Goal: Task Accomplishment & Management: Manage account settings

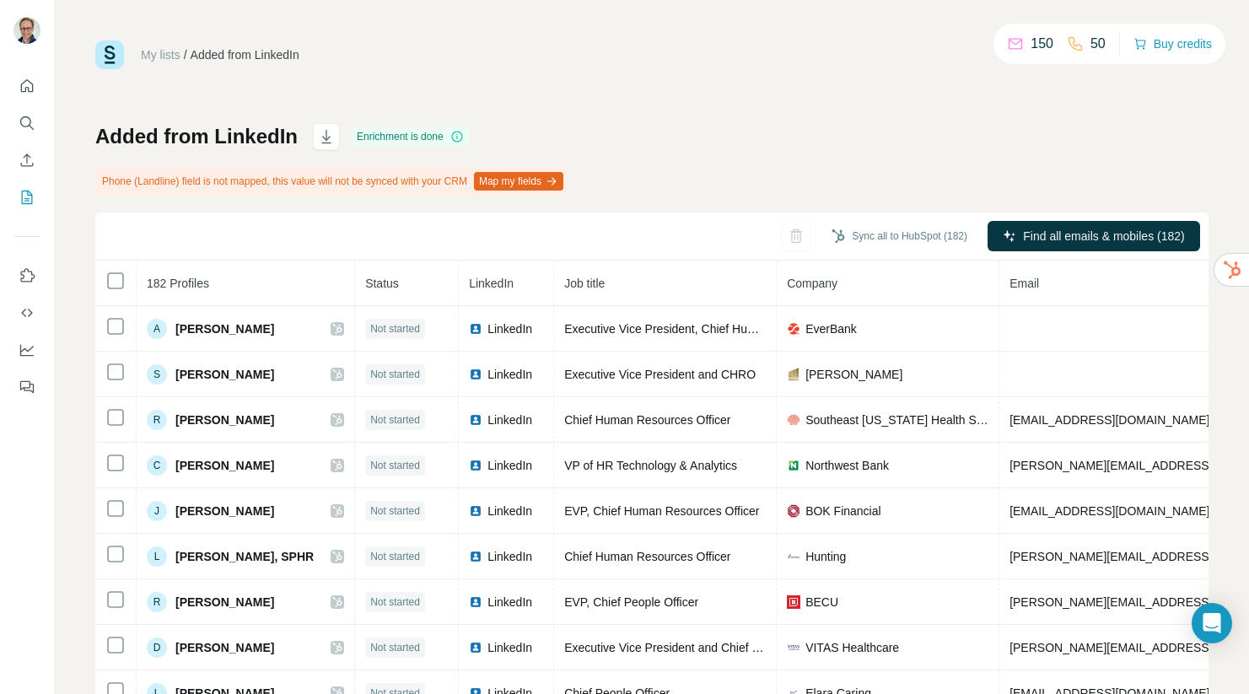
click at [1009, 286] on span "Email" at bounding box center [1024, 283] width 30 height 13
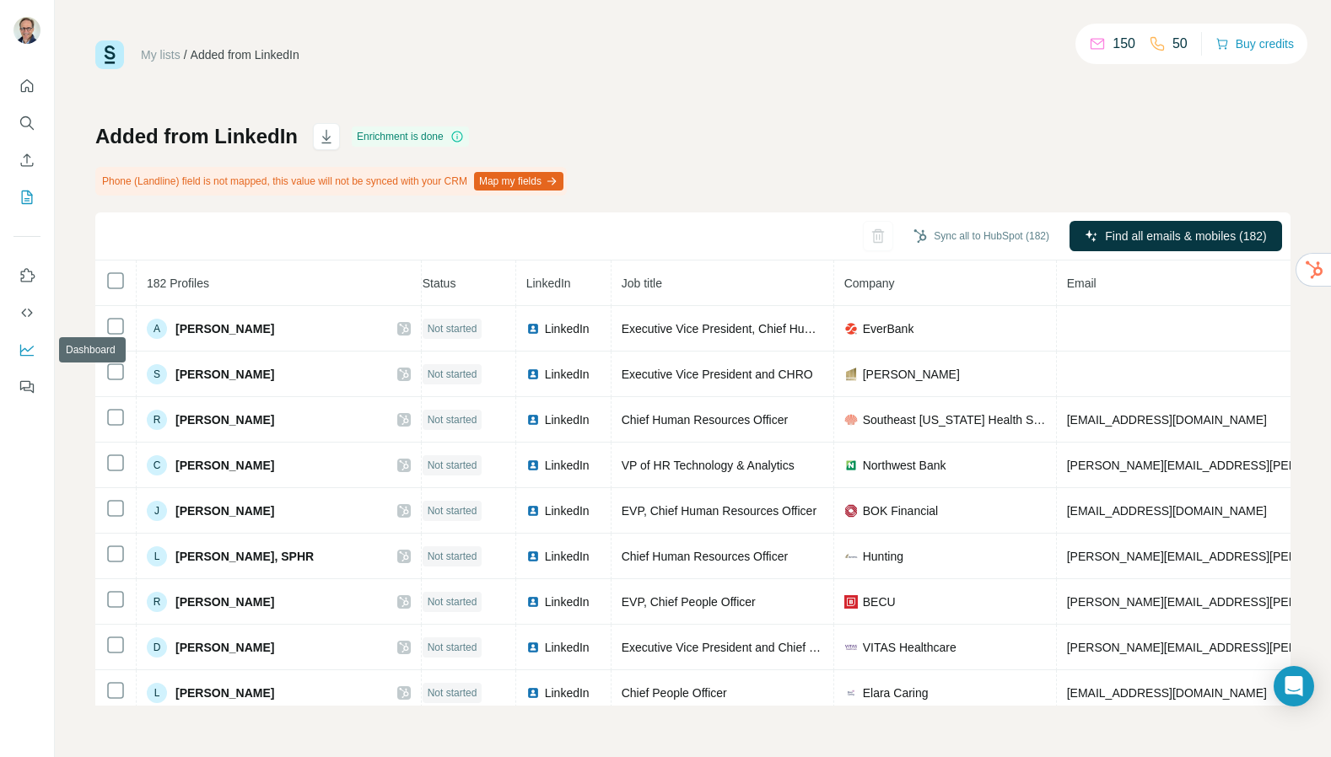
click at [21, 349] on icon "Dashboard" at bounding box center [27, 350] width 17 height 17
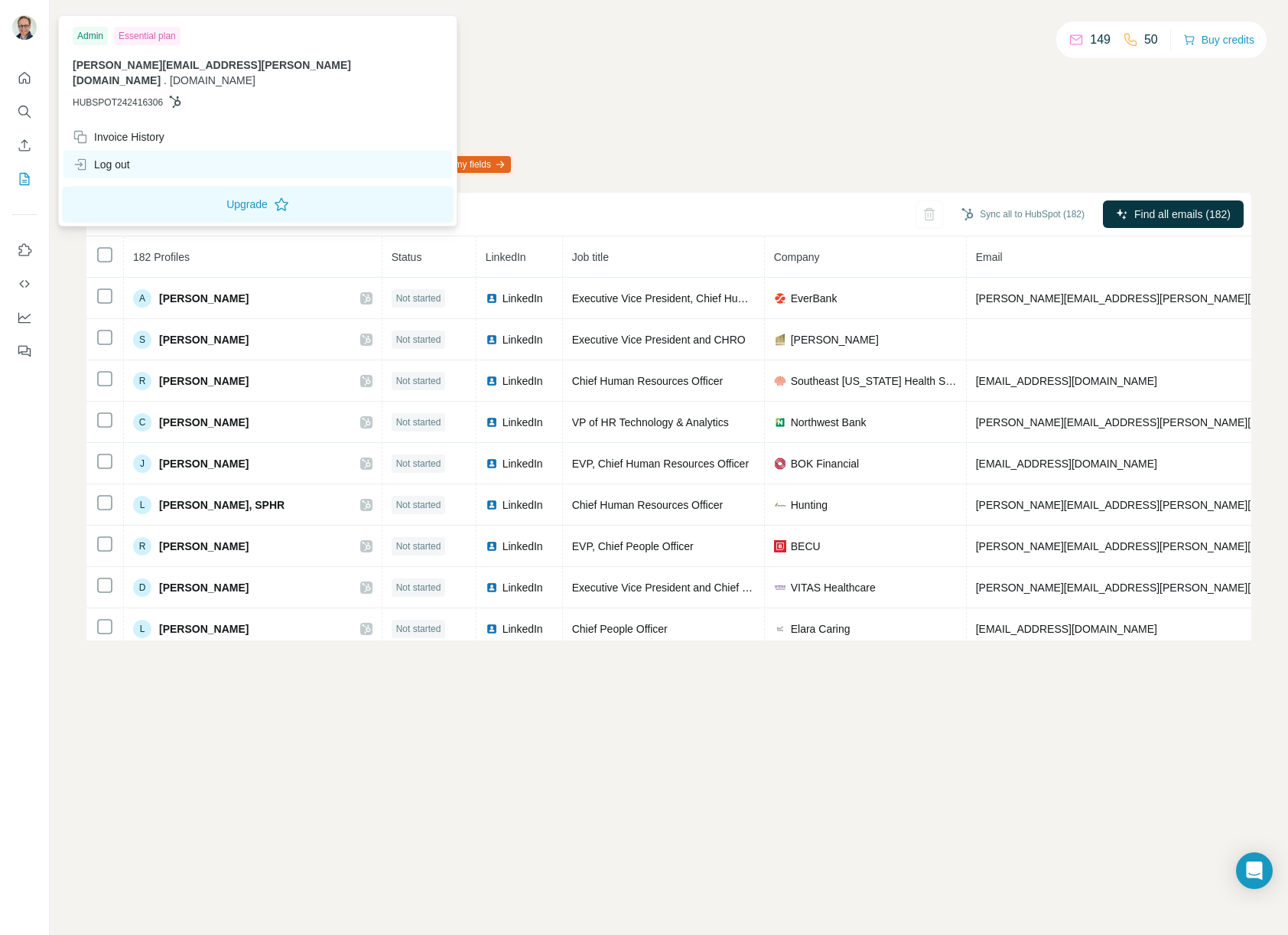
click at [120, 157] on div "Log out" at bounding box center [101, 164] width 57 height 15
